Goal: Transaction & Acquisition: Purchase product/service

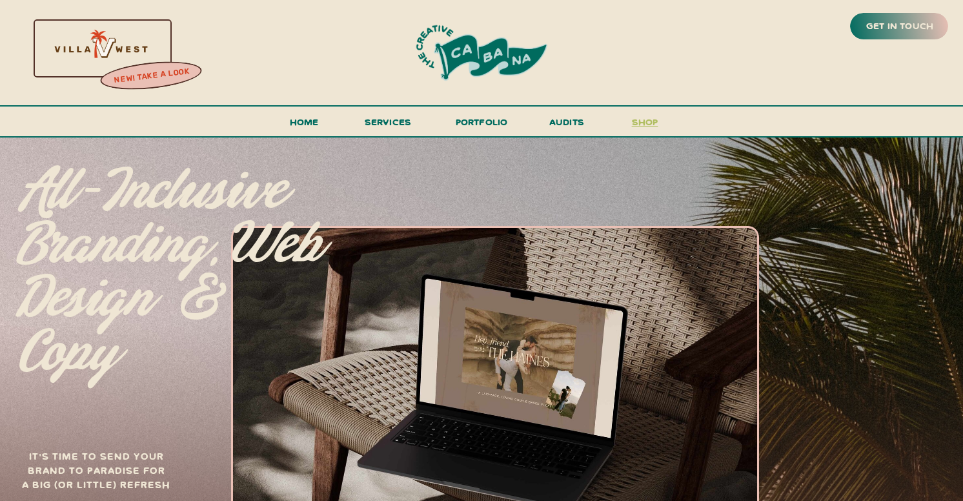
click at [645, 123] on h3 "shop" at bounding box center [645, 125] width 62 height 23
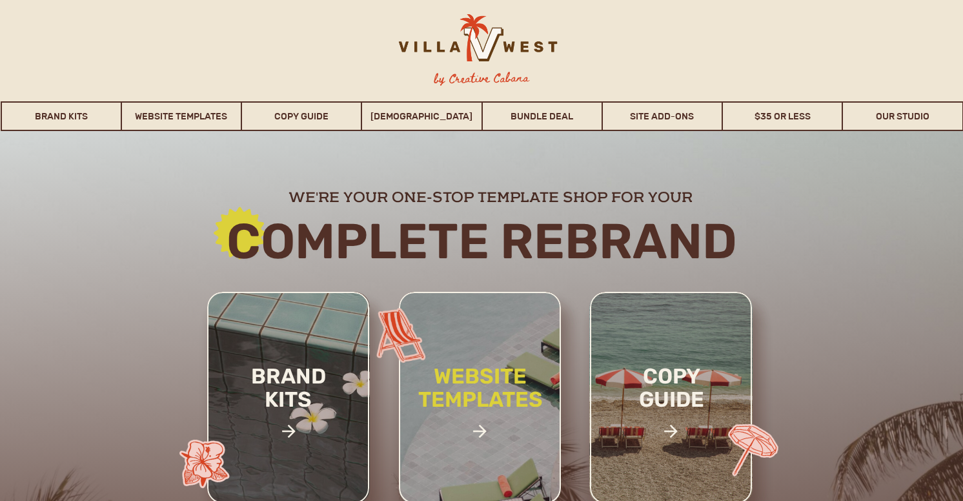
click at [448, 365] on h2 "website templates" at bounding box center [480, 402] width 169 height 74
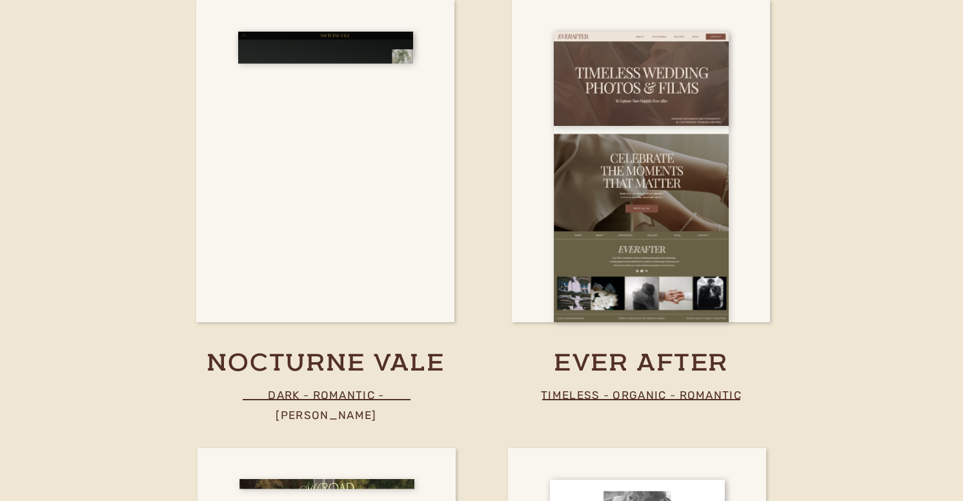
scroll to position [4721, 0]
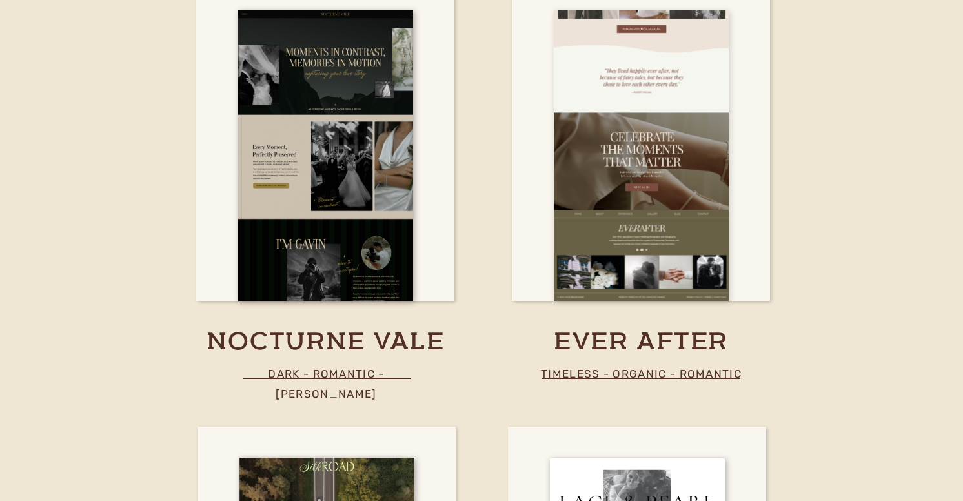
click at [655, 208] on div at bounding box center [641, 155] width 175 height 290
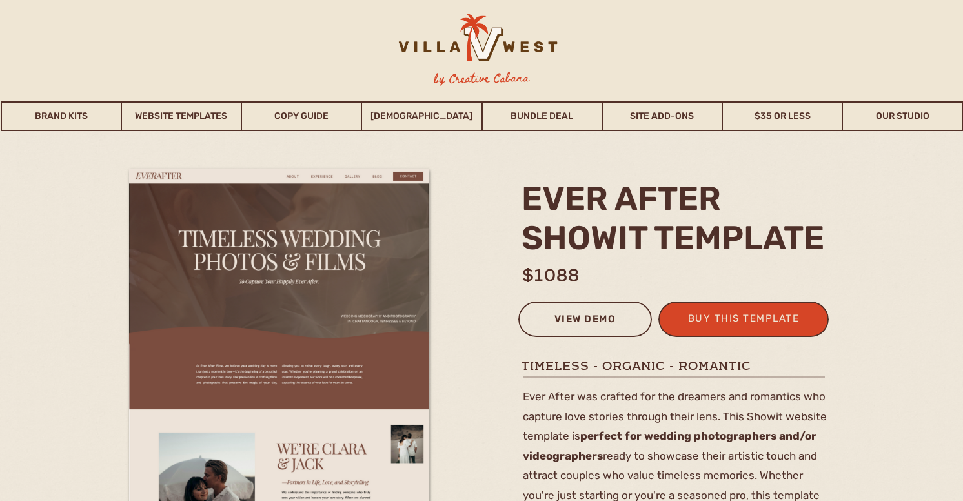
click at [594, 324] on div "view demo" at bounding box center [585, 320] width 117 height 21
